Goal: Information Seeking & Learning: Learn about a topic

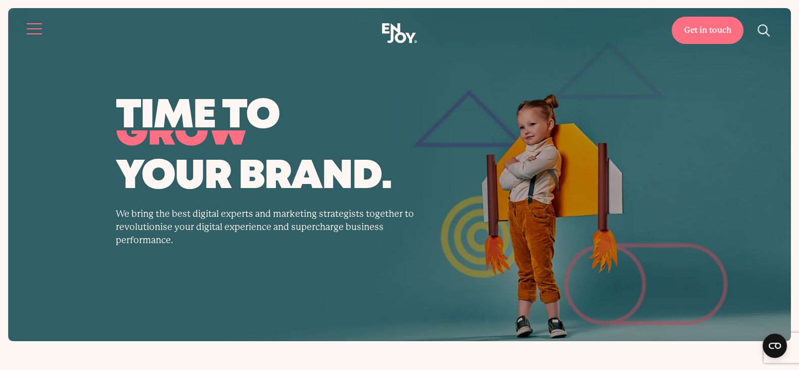
click at [25, 27] on button "Site navigation" at bounding box center [34, 28] width 21 height 21
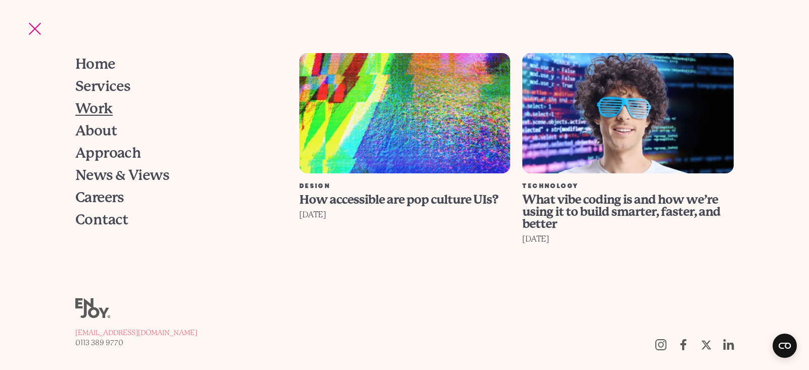
click at [101, 115] on span "Work" at bounding box center [93, 109] width 37 height 14
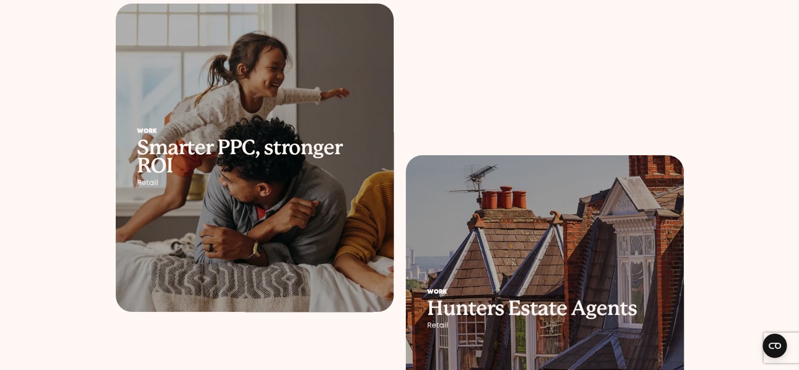
scroll to position [252, 0]
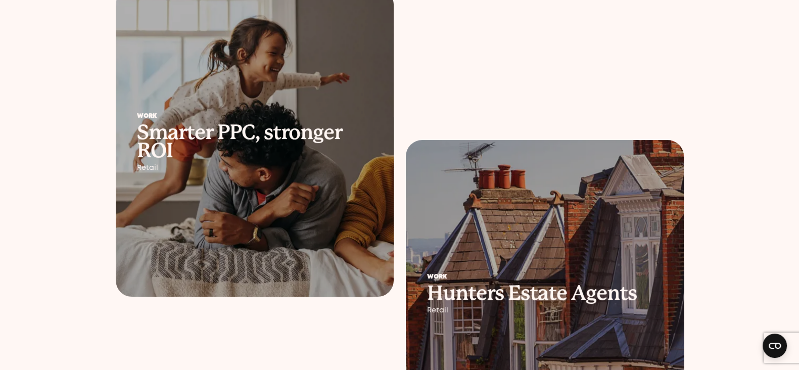
drag, startPoint x: 461, startPoint y: 214, endPoint x: 676, endPoint y: 143, distance: 226.0
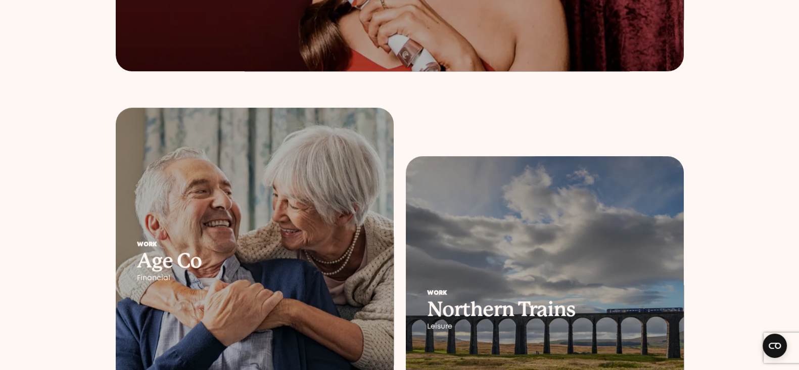
scroll to position [1010, 0]
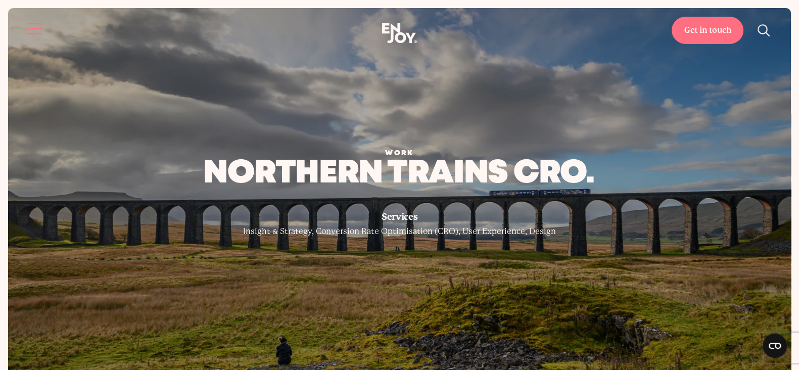
click at [25, 24] on button "Site navigation" at bounding box center [34, 28] width 21 height 21
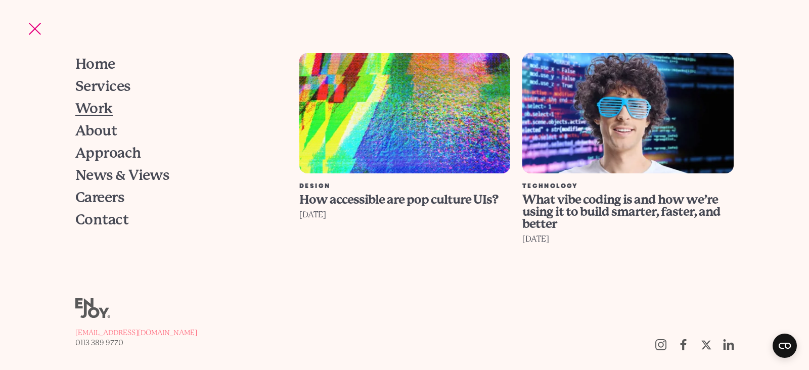
click at [104, 110] on span "Work" at bounding box center [93, 109] width 37 height 14
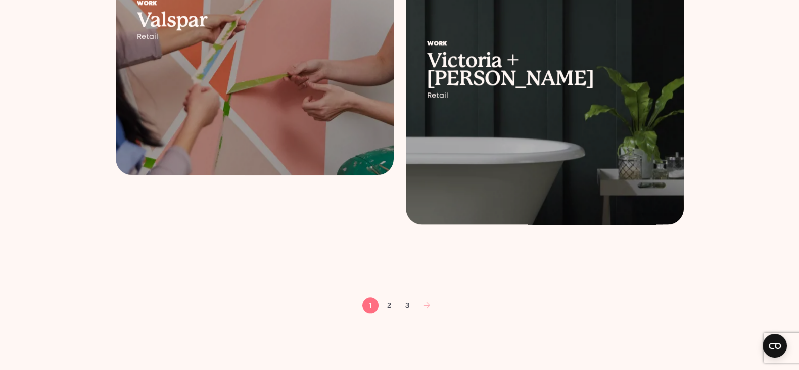
scroll to position [1579, 0]
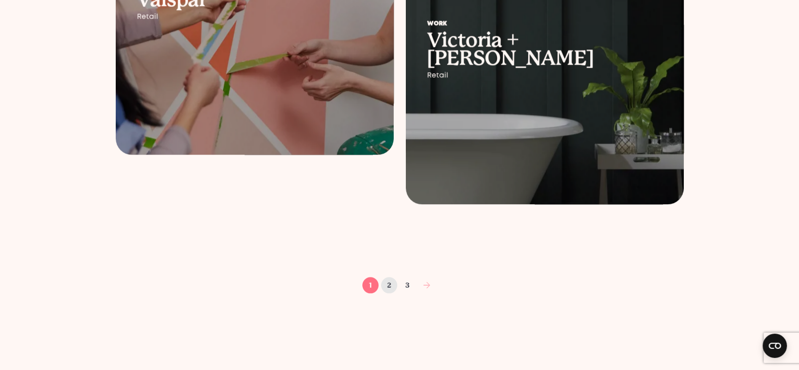
click at [385, 284] on link "2" at bounding box center [389, 285] width 16 height 16
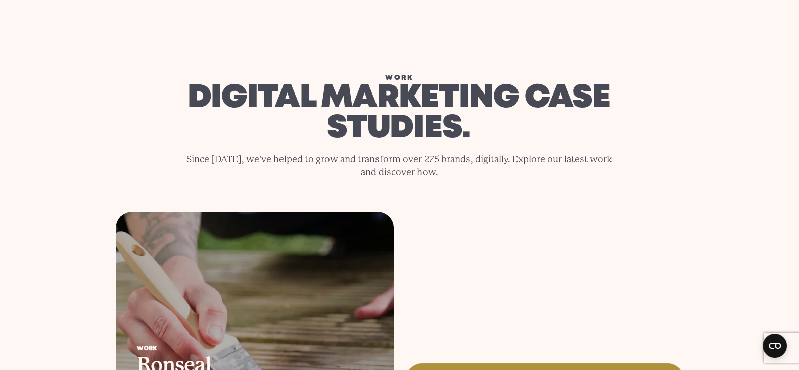
scroll to position [0, 0]
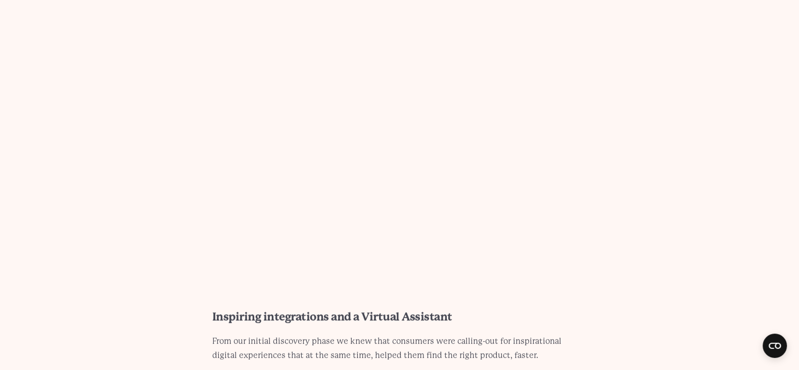
scroll to position [4043, 0]
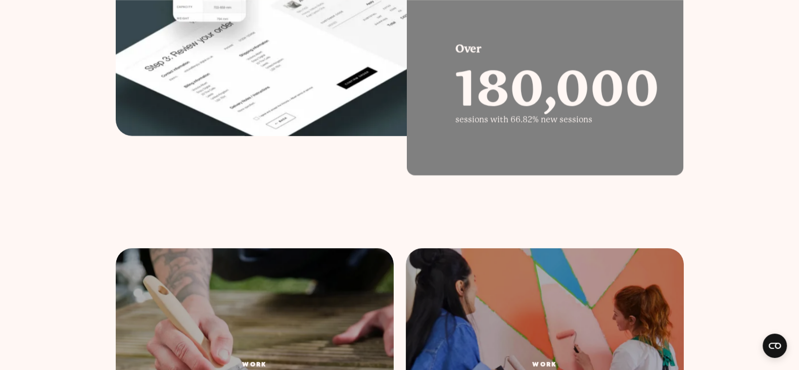
scroll to position [4360, 0]
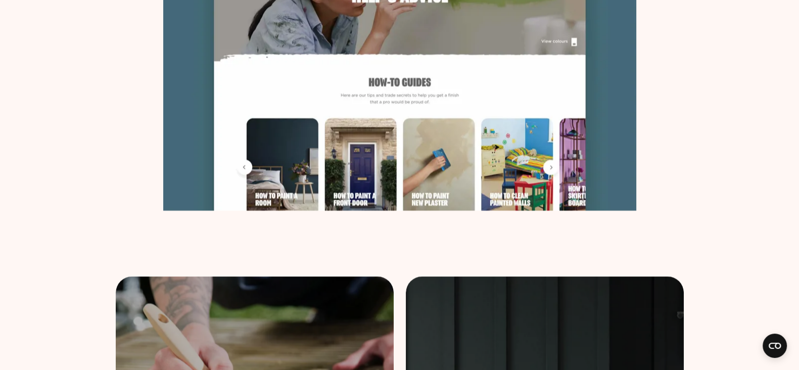
scroll to position [3601, 0]
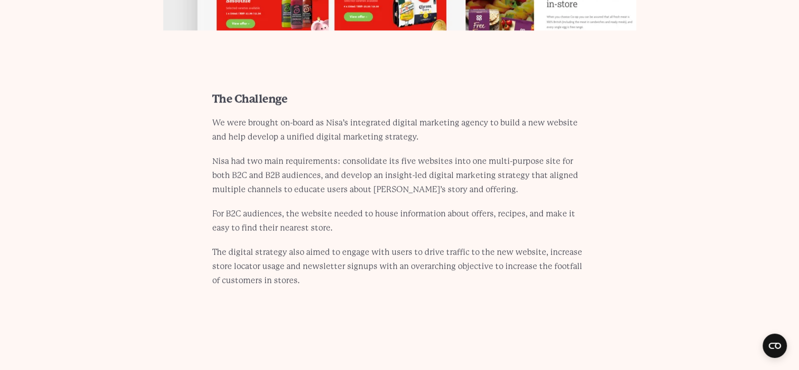
scroll to position [1453, 0]
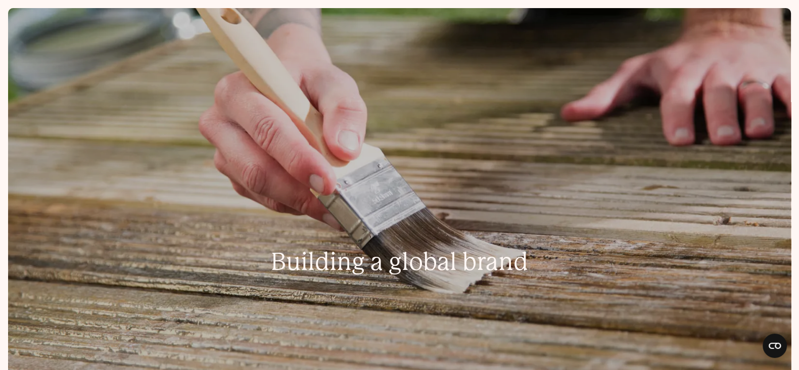
scroll to position [316, 0]
